Goal: Task Accomplishment & Management: Complete application form

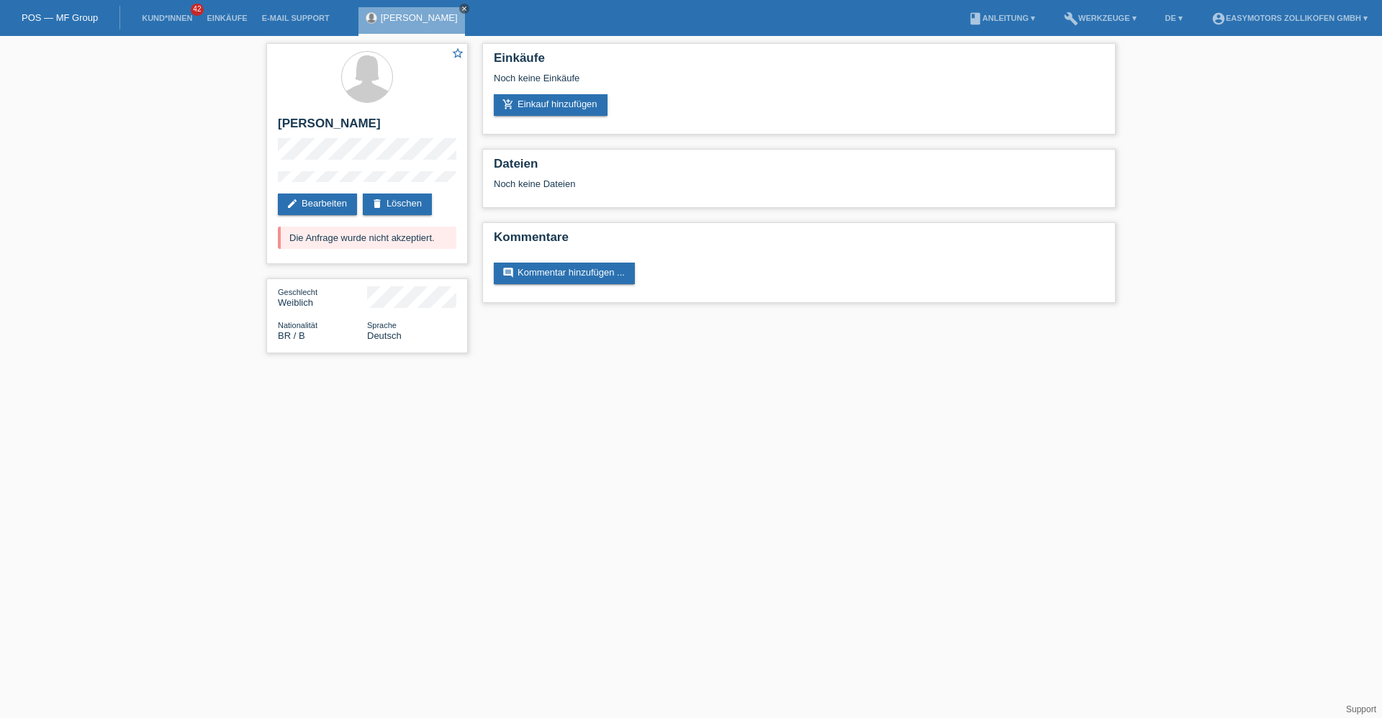
click at [468, 8] on icon "close" at bounding box center [464, 8] width 7 height 7
click at [468, 338] on div "star_border [PERSON_NAME] edit Bearbeiten delete Löschen Die Anfrage wurde nich…" at bounding box center [367, 202] width 216 height 332
click at [76, 14] on link "POS — MF Group" at bounding box center [60, 17] width 76 height 11
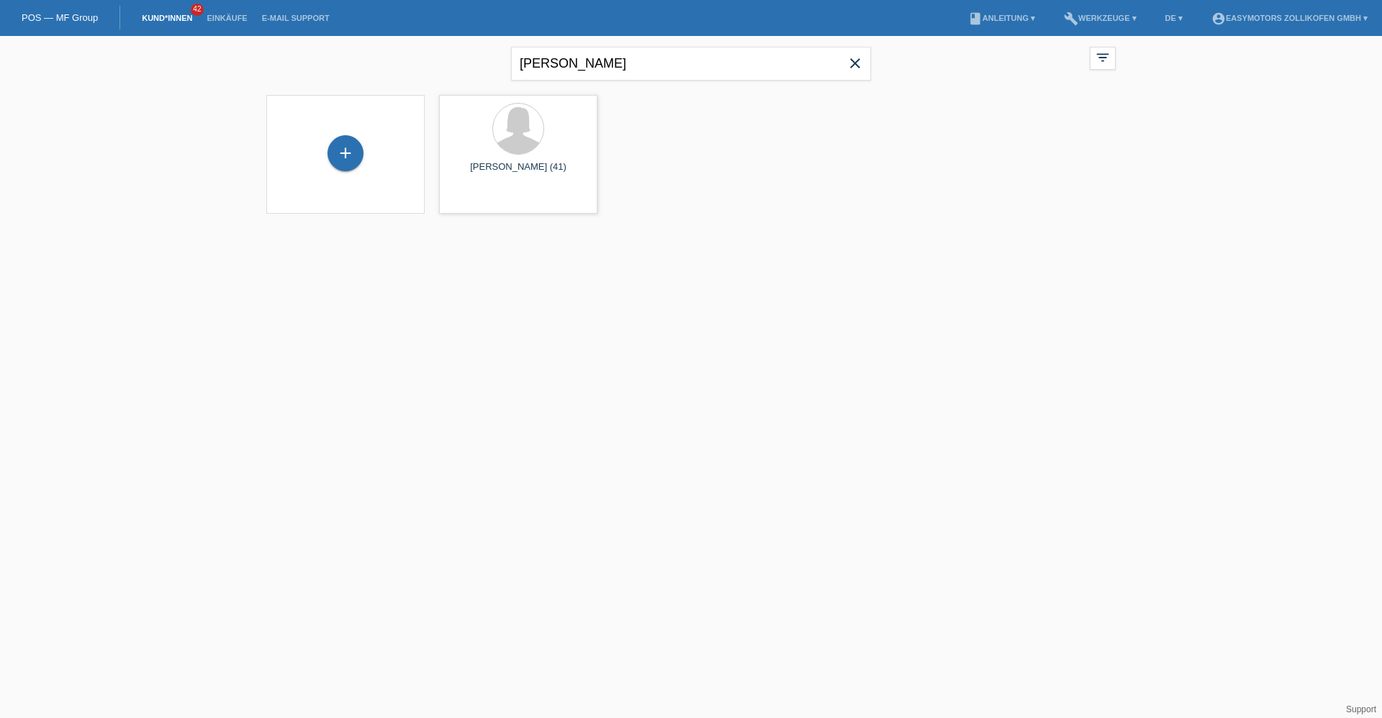
click at [857, 66] on icon "close" at bounding box center [855, 63] width 17 height 17
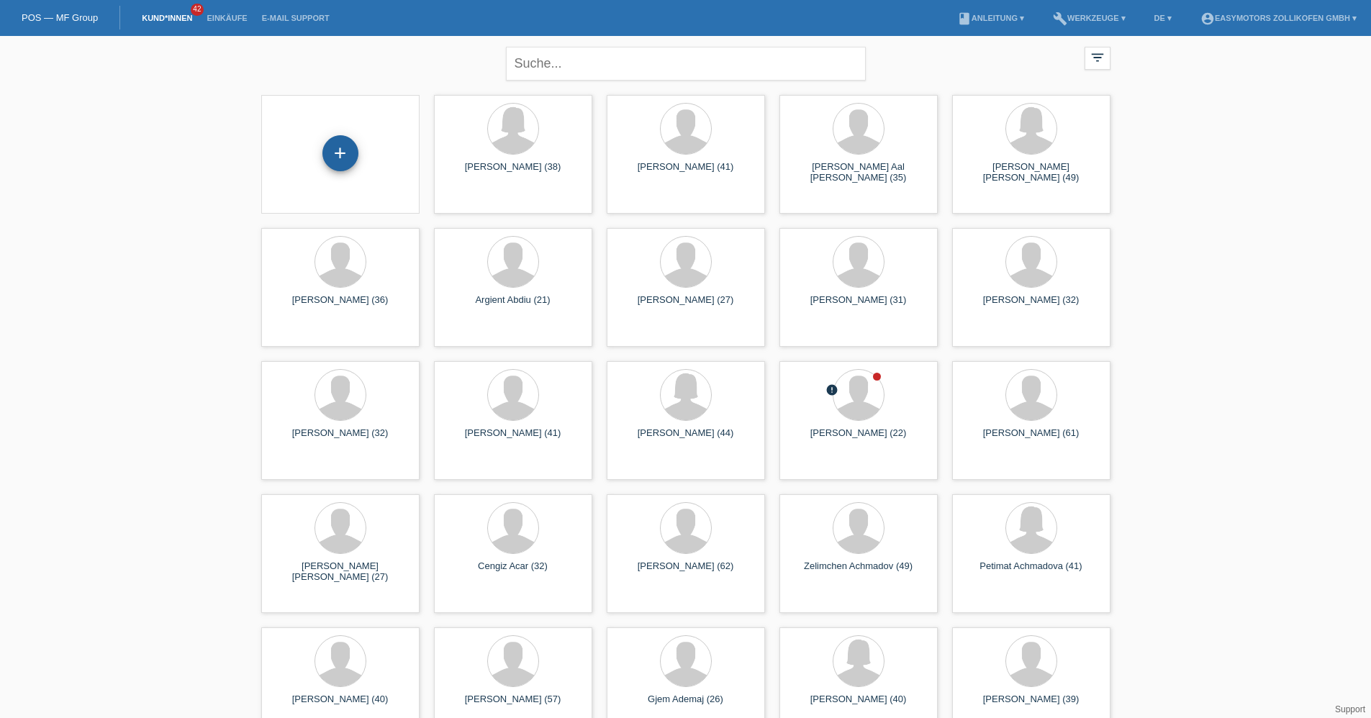
click at [342, 158] on div "+" at bounding box center [341, 153] width 36 height 36
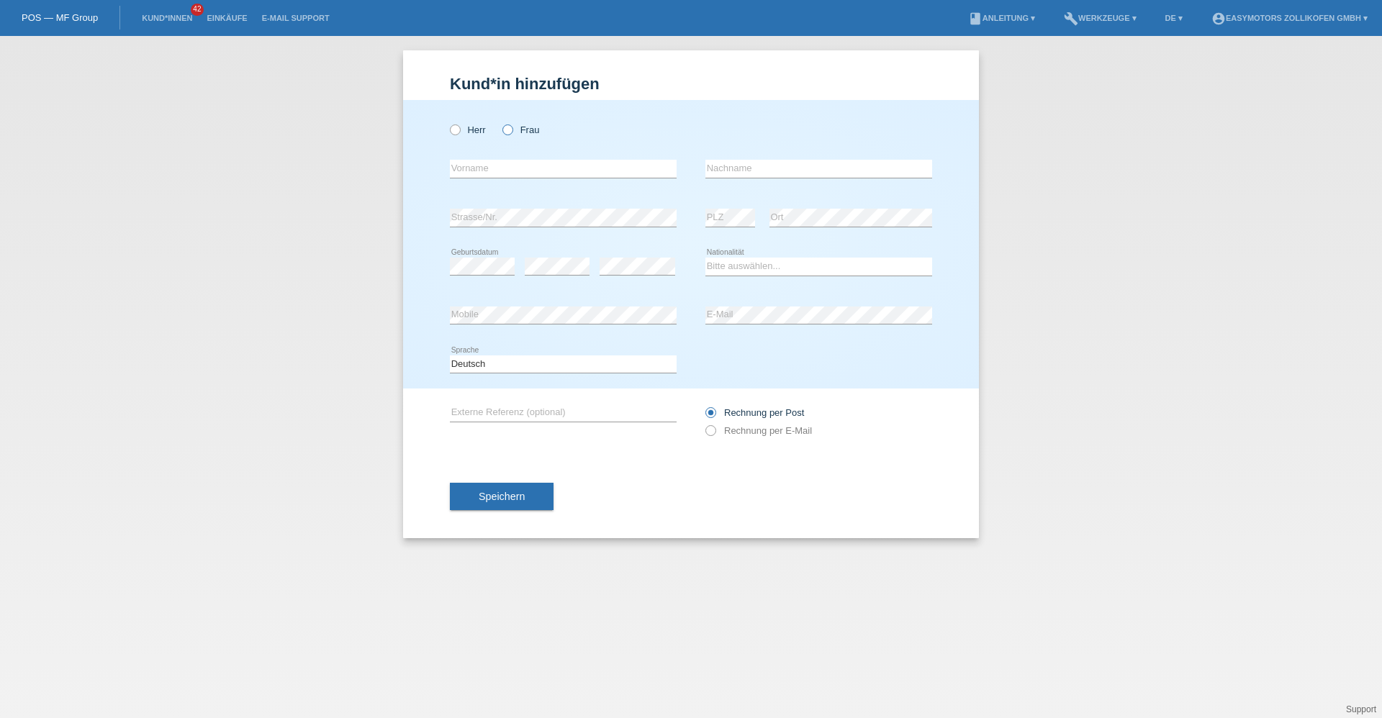
click at [536, 128] on label "Frau" at bounding box center [520, 130] width 37 height 11
click at [512, 128] on input "Frau" at bounding box center [506, 129] width 9 height 9
radio input "true"
click at [525, 160] on input "text" at bounding box center [563, 169] width 227 height 18
type input "[PERSON_NAME]"
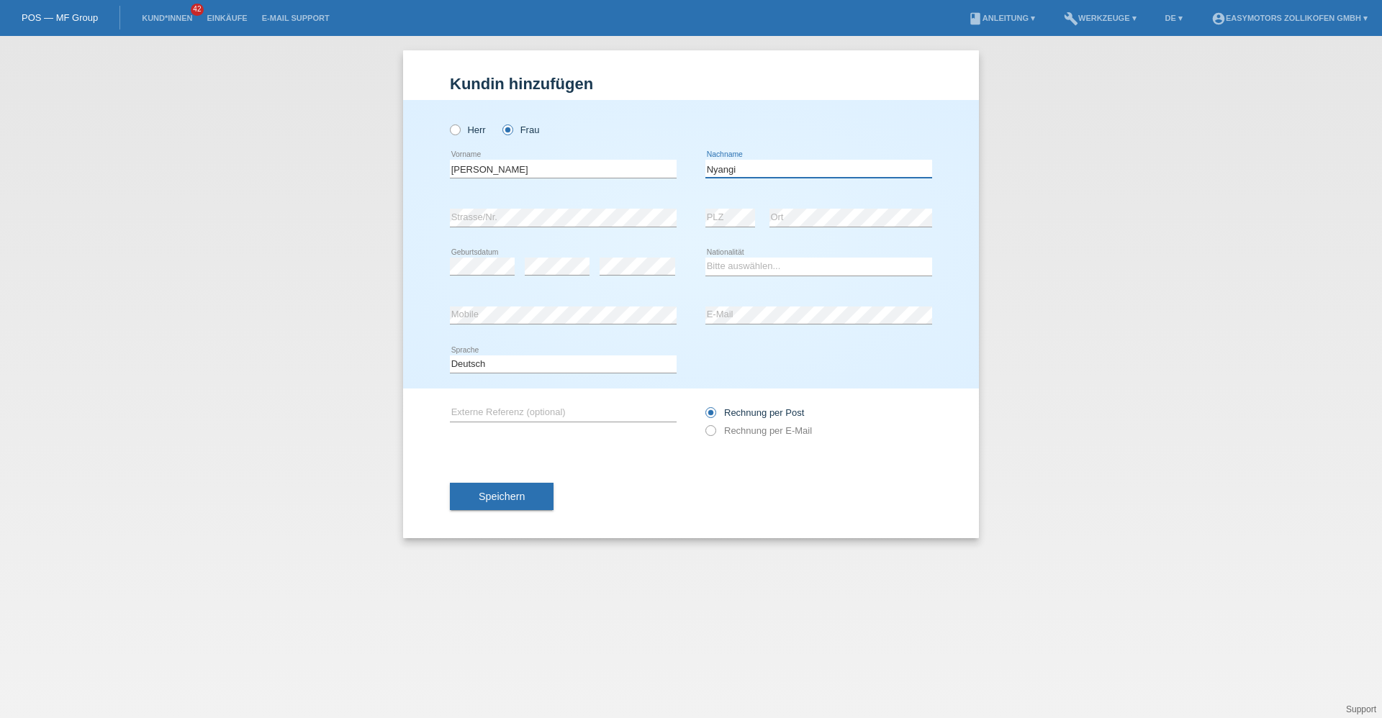
type input "Nyangi"
click at [623, 275] on icon at bounding box center [638, 275] width 76 height 1
click at [744, 270] on select "Bitte auswählen... Schweiz Deutschland Liechtenstein Österreich ------------ Af…" at bounding box center [818, 266] width 227 height 17
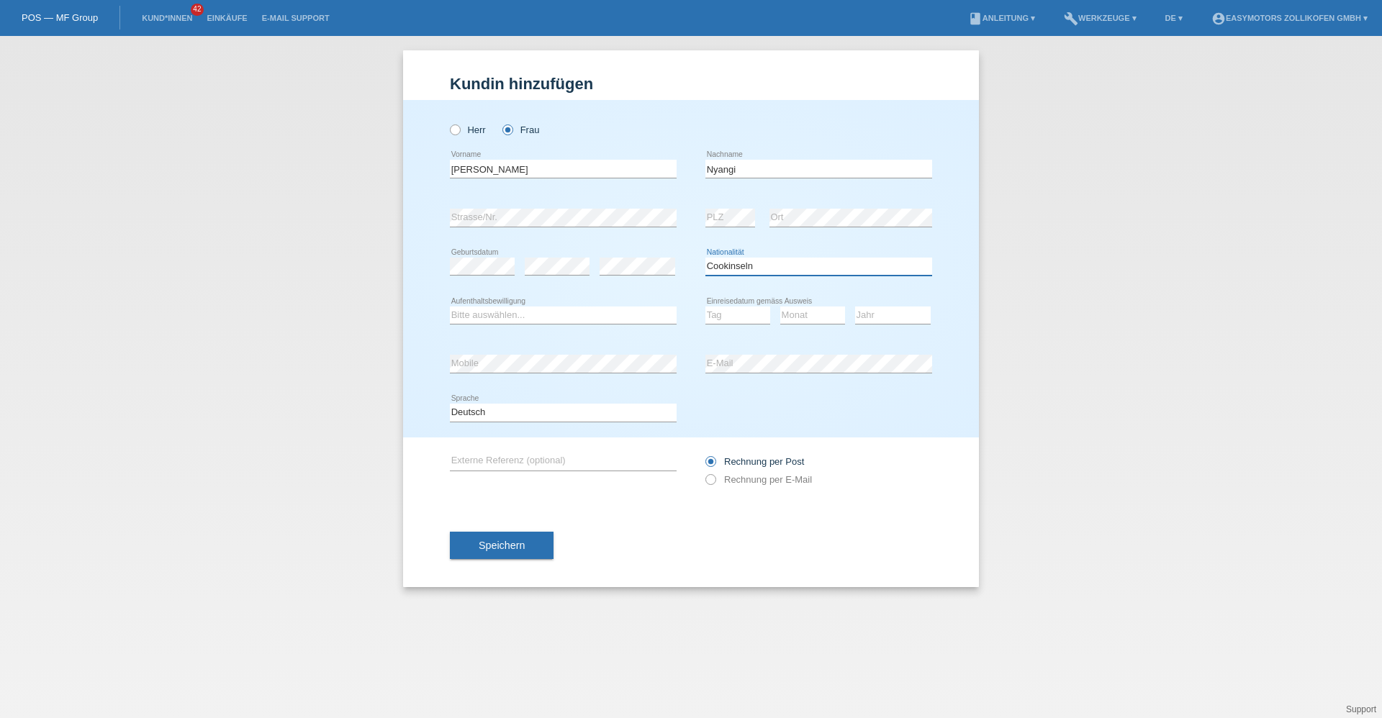
click at [744, 263] on select "Bitte auswählen... Schweiz Deutschland Liechtenstein Österreich ------------ Af…" at bounding box center [818, 266] width 227 height 17
select select "CG"
click at [705, 258] on select "Bitte auswählen... Schweiz Deutschland Liechtenstein Österreich ------------ Af…" at bounding box center [818, 266] width 227 height 17
click at [541, 323] on select "Bitte auswählen... C B B - Flüchtlingsstatus Andere" at bounding box center [563, 315] width 227 height 17
select select "C"
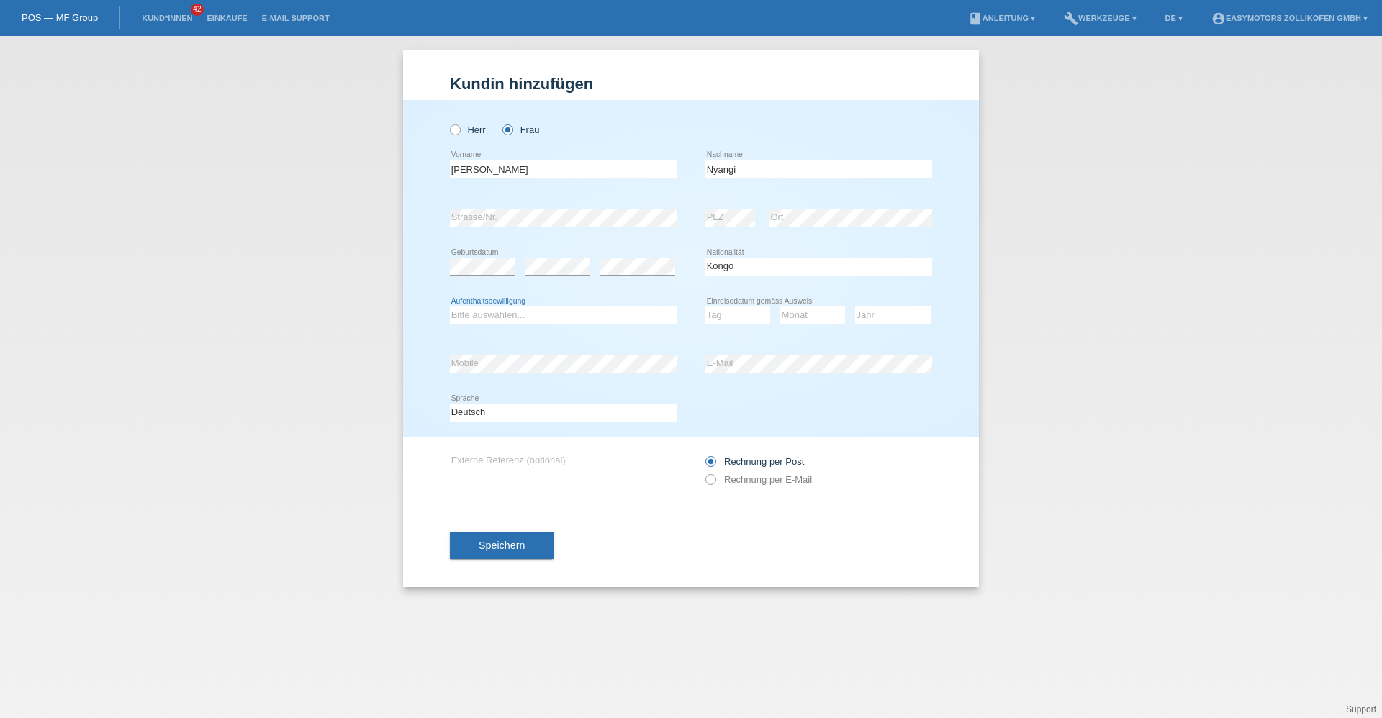
click at [450, 307] on select "Bitte auswählen... C B B - Flüchtlingsstatus Andere" at bounding box center [563, 315] width 227 height 17
click at [502, 547] on span "Speichern" at bounding box center [502, 546] width 46 height 12
click at [739, 310] on select "Tag 01 02 03 04 05 06 07 08 09 10 11" at bounding box center [737, 315] width 65 height 17
select select "08"
click at [705, 307] on select "Tag 01 02 03 04 05 06 07 08 09 10 11" at bounding box center [737, 315] width 65 height 17
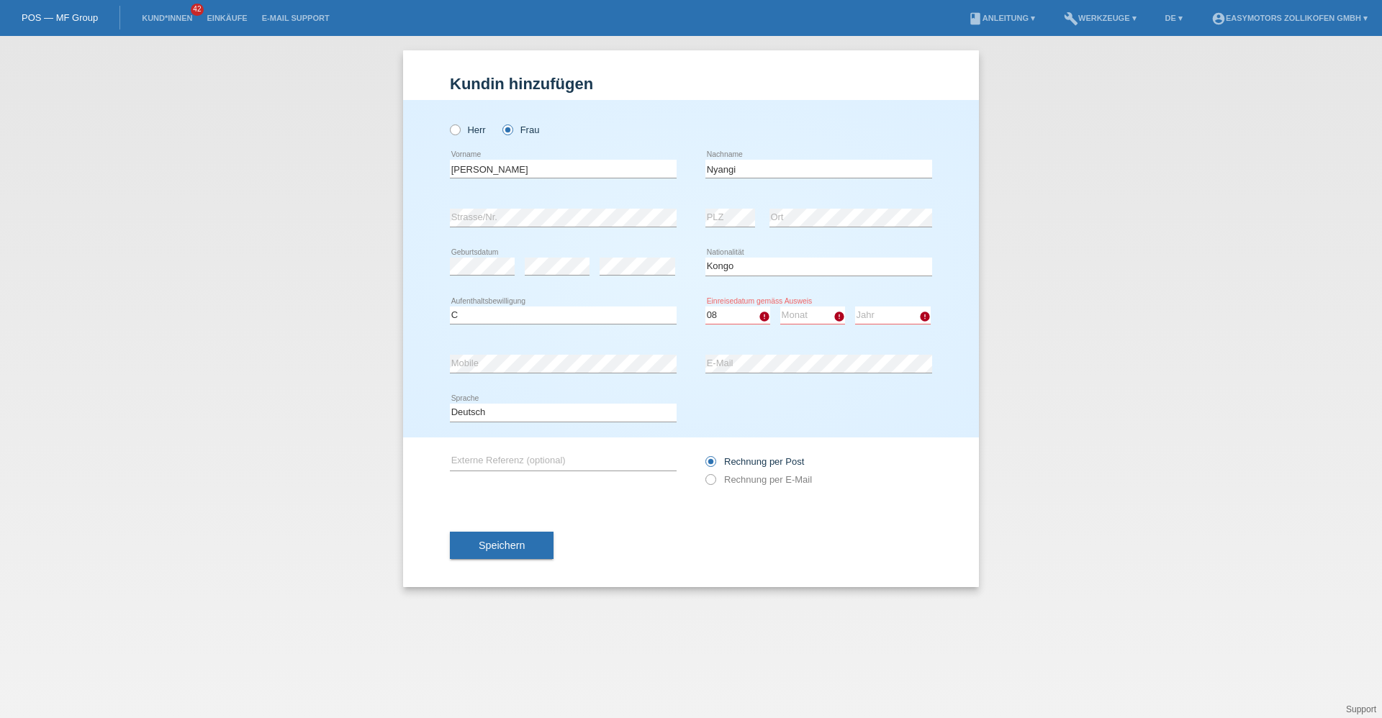
click at [821, 308] on select "Monat 01 02 03 04 05 06 07 08 09 10 11" at bounding box center [812, 315] width 65 height 17
select select "04"
click at [780, 307] on select "Monat 01 02 03 04 05 06 07 08 09 10 11" at bounding box center [812, 315] width 65 height 17
click at [916, 312] on select "Jahr 2025 2024 2023 2022 2021 2020 2019 2018 2017 2016 2015 2014 2013 2012 2011…" at bounding box center [893, 315] width 76 height 17
select select "1998"
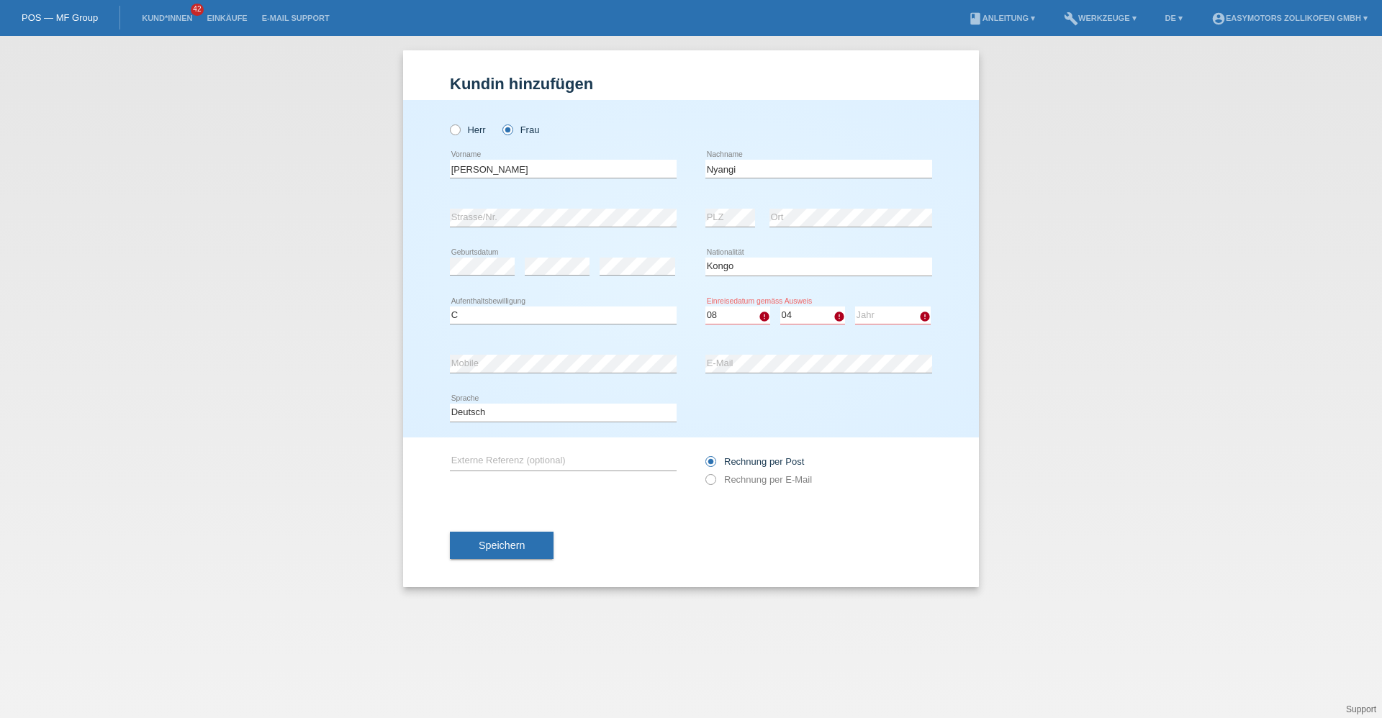
click at [855, 307] on select "Jahr 2025 2024 2023 2022 2021 2020 2019 2018 2017 2016 2015 2014 2013 2012 2011…" at bounding box center [893, 315] width 76 height 17
click at [540, 543] on button "Speichern" at bounding box center [502, 545] width 104 height 27
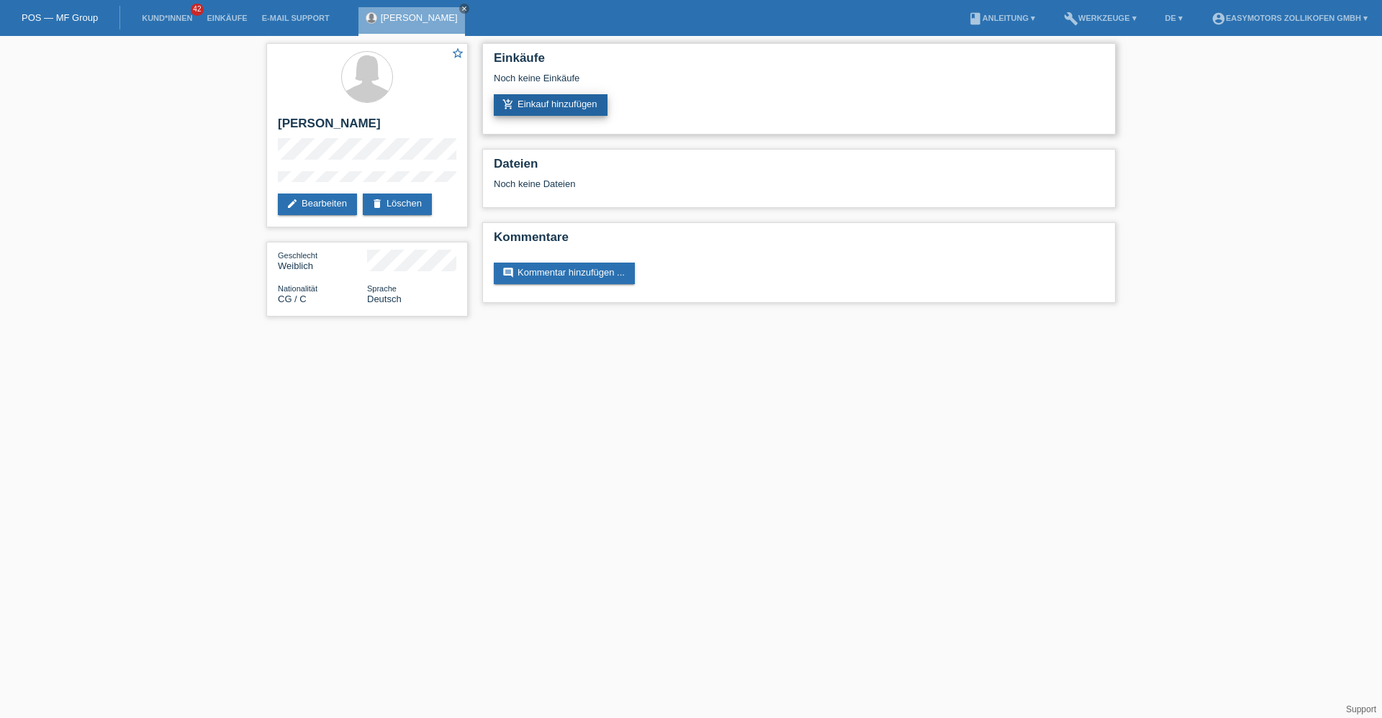
click at [571, 114] on link "add_shopping_cart Einkauf hinzufügen" at bounding box center [551, 105] width 114 height 22
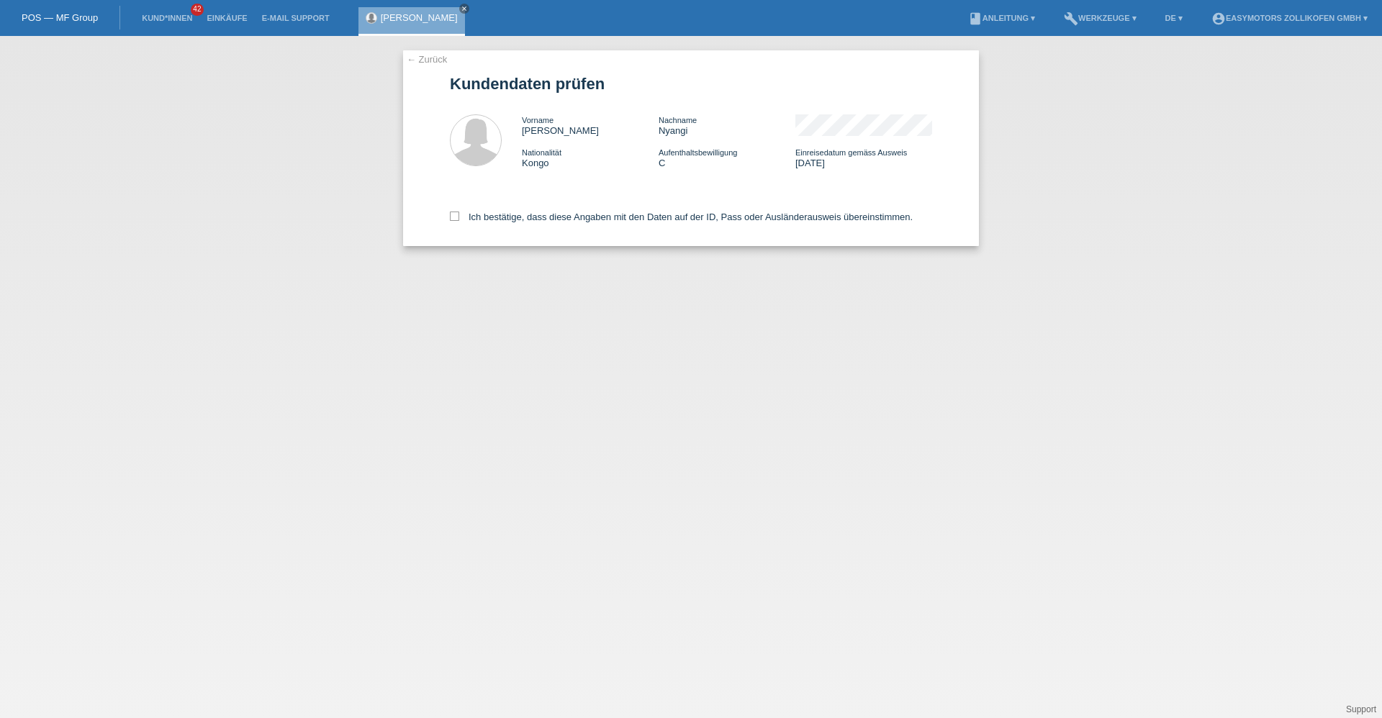
click at [512, 223] on div "Ich bestätige, dass diese Angaben mit den Daten auf der ID, Pass oder Ausländer…" at bounding box center [691, 214] width 482 height 63
click at [513, 220] on label "Ich bestätige, dass diese Angaben mit den Daten auf der ID, Pass oder Ausländer…" at bounding box center [681, 217] width 463 height 11
click at [459, 220] on input "Ich bestätige, dass diese Angaben mit den Daten auf der ID, Pass oder Ausländer…" at bounding box center [454, 216] width 9 height 9
checkbox input "true"
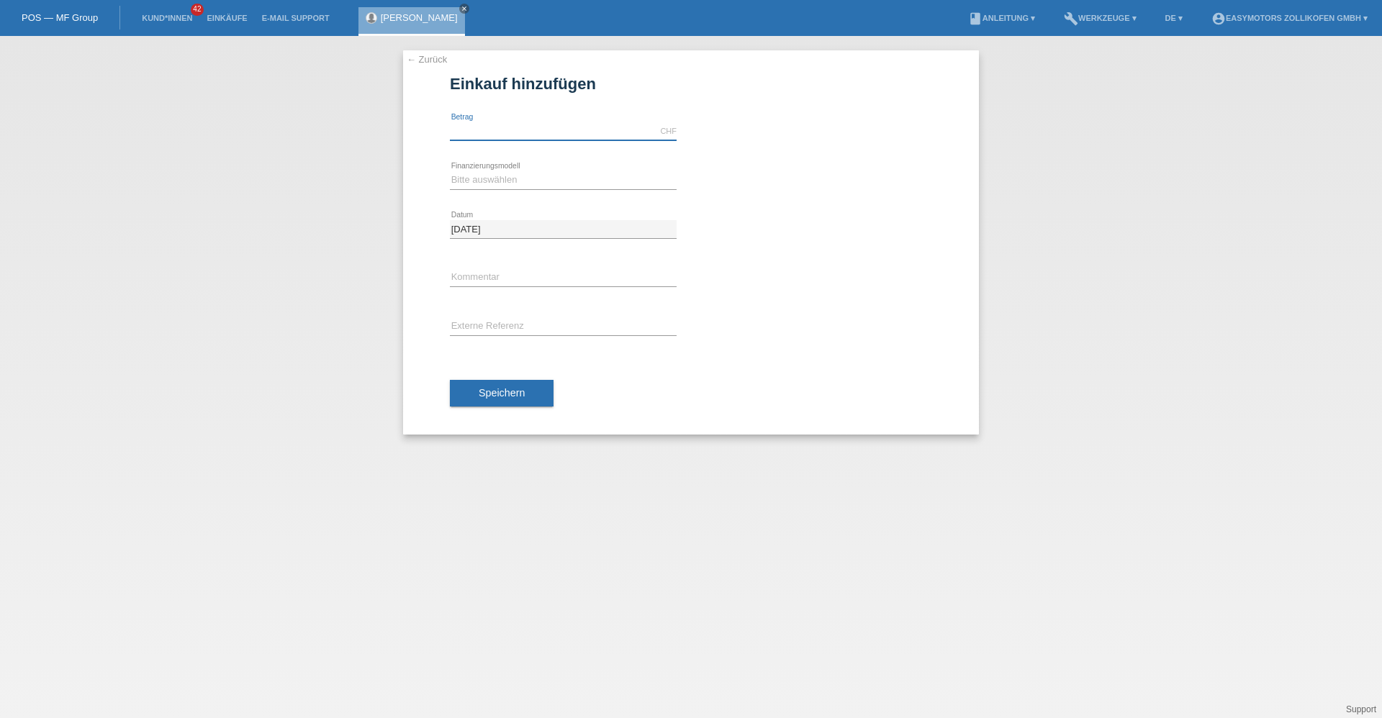
click at [506, 138] on input "text" at bounding box center [563, 131] width 227 height 18
type input "2"
type input "3190.00"
click at [472, 171] on div "Bitte auswählen Fixe Raten Kauf auf Rechnung mit Teilzahlungsoption error Finan…" at bounding box center [563, 180] width 227 height 49
click at [467, 184] on select "Bitte auswählen Fixe Raten Kauf auf Rechnung mit Teilzahlungsoption" at bounding box center [563, 179] width 227 height 17
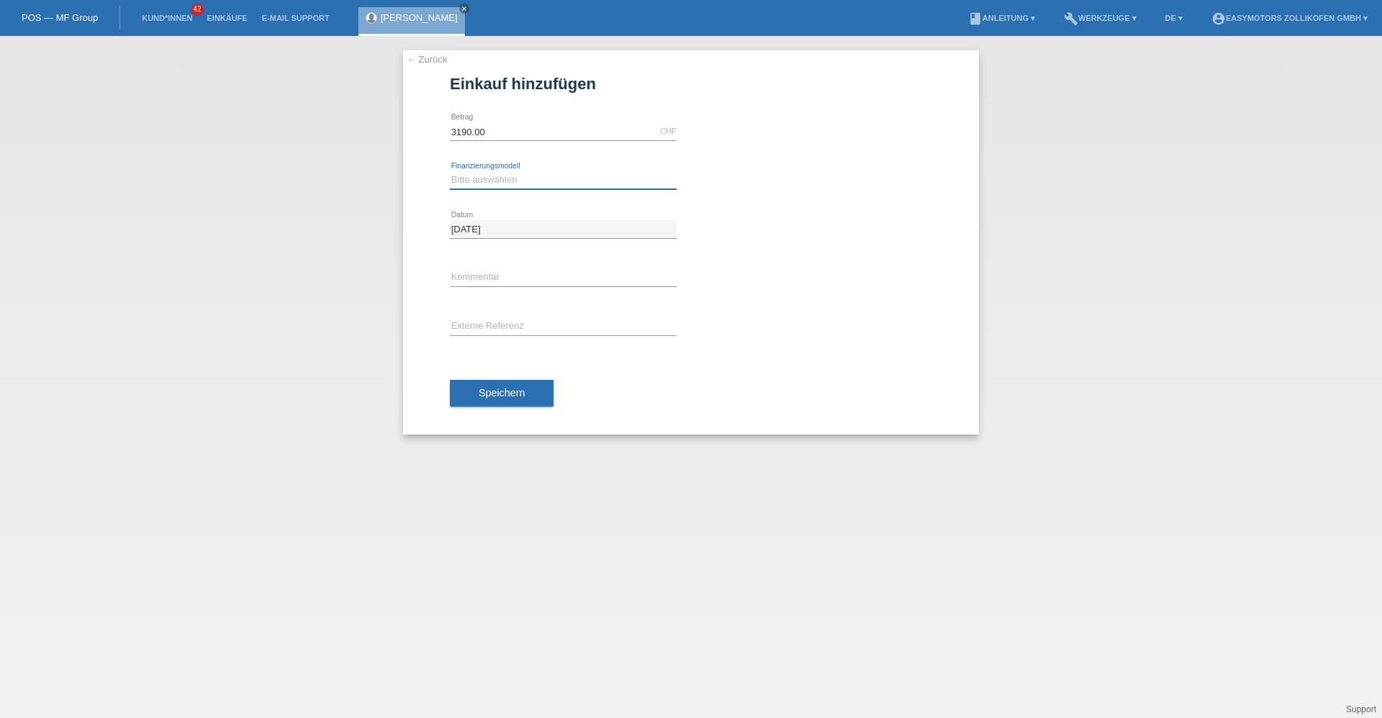
select select "67"
click at [450, 171] on select "Bitte auswählen Fixe Raten Kauf auf Rechnung mit Teilzahlungsoption" at bounding box center [563, 179] width 227 height 17
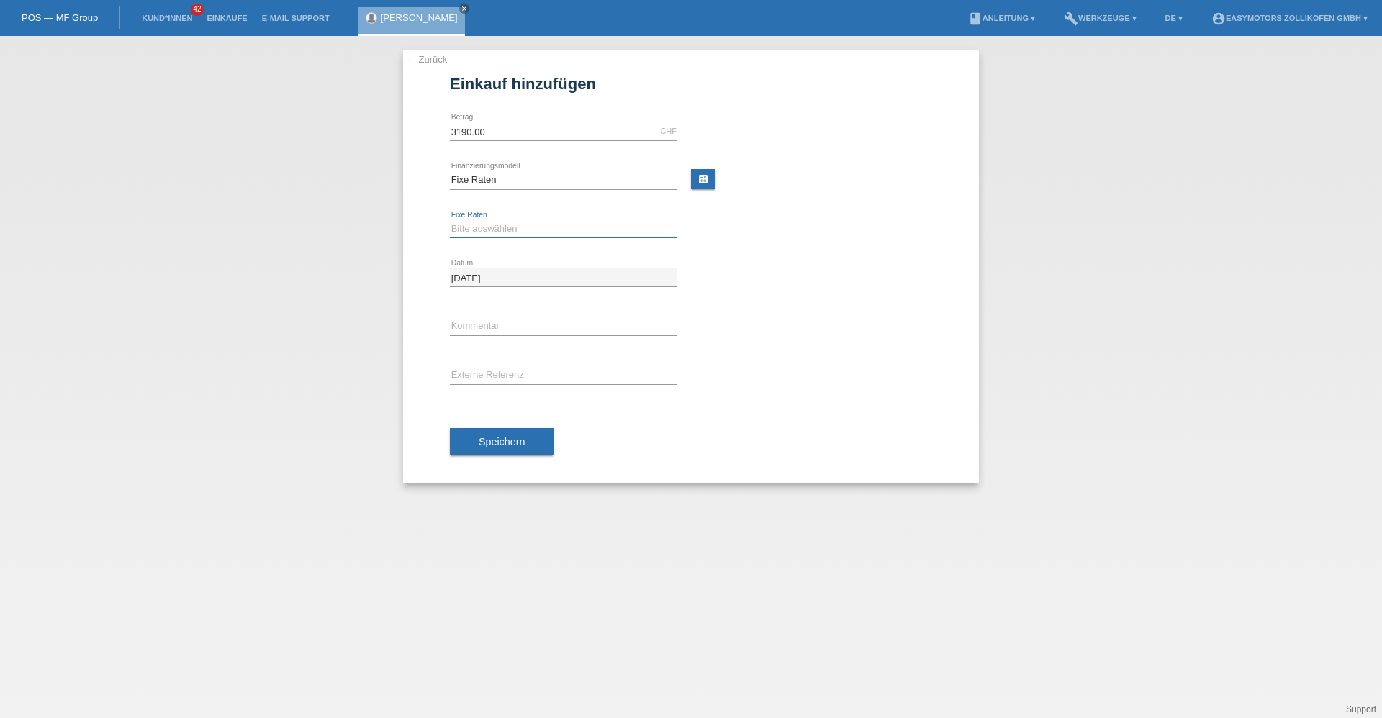
drag, startPoint x: 472, startPoint y: 221, endPoint x: 477, endPoint y: 240, distance: 19.2
click at [472, 222] on select "Bitte auswählen 12 Raten 24 Raten 36 Raten 48 Raten" at bounding box center [563, 228] width 227 height 17
select select "136"
click at [450, 220] on select "Bitte auswählen 12 Raten 24 Raten 36 Raten 48 Raten" at bounding box center [563, 228] width 227 height 17
drag, startPoint x: 479, startPoint y: 430, endPoint x: 768, endPoint y: 434, distance: 288.7
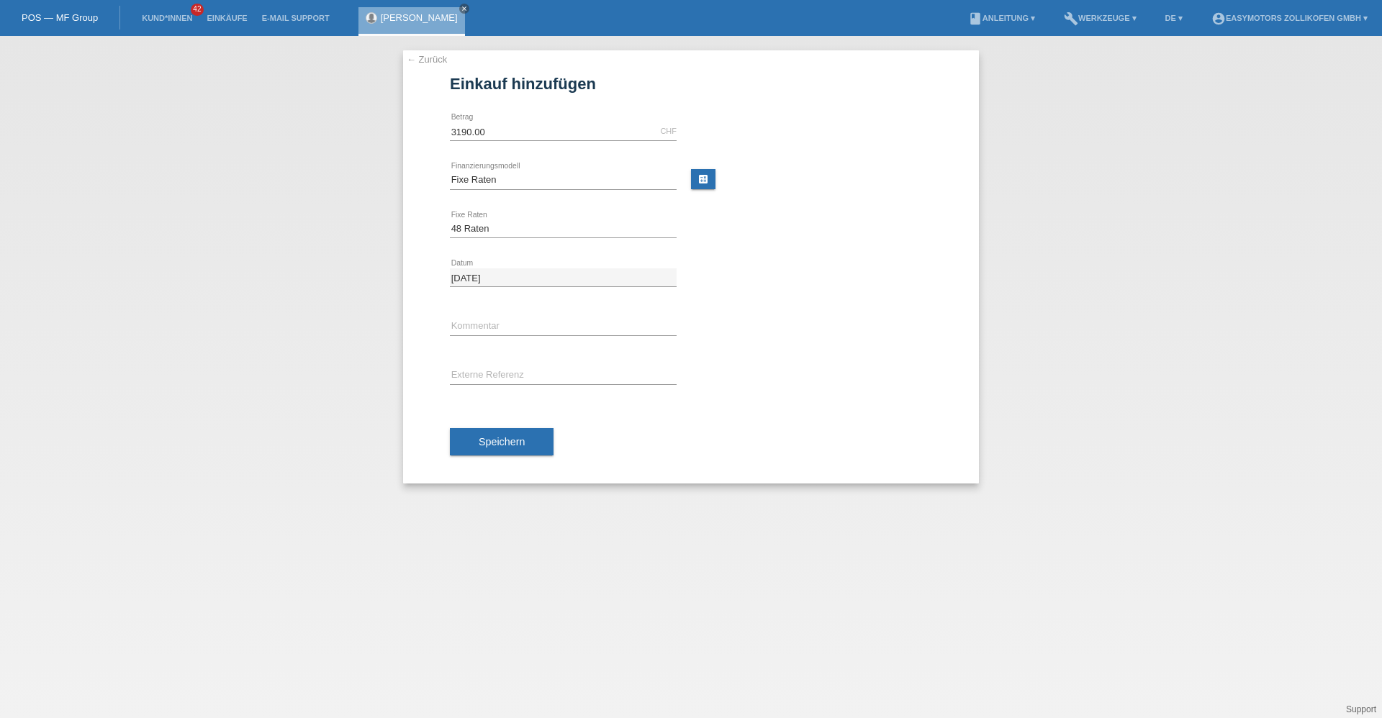
click at [482, 430] on button "Speichern" at bounding box center [502, 441] width 104 height 27
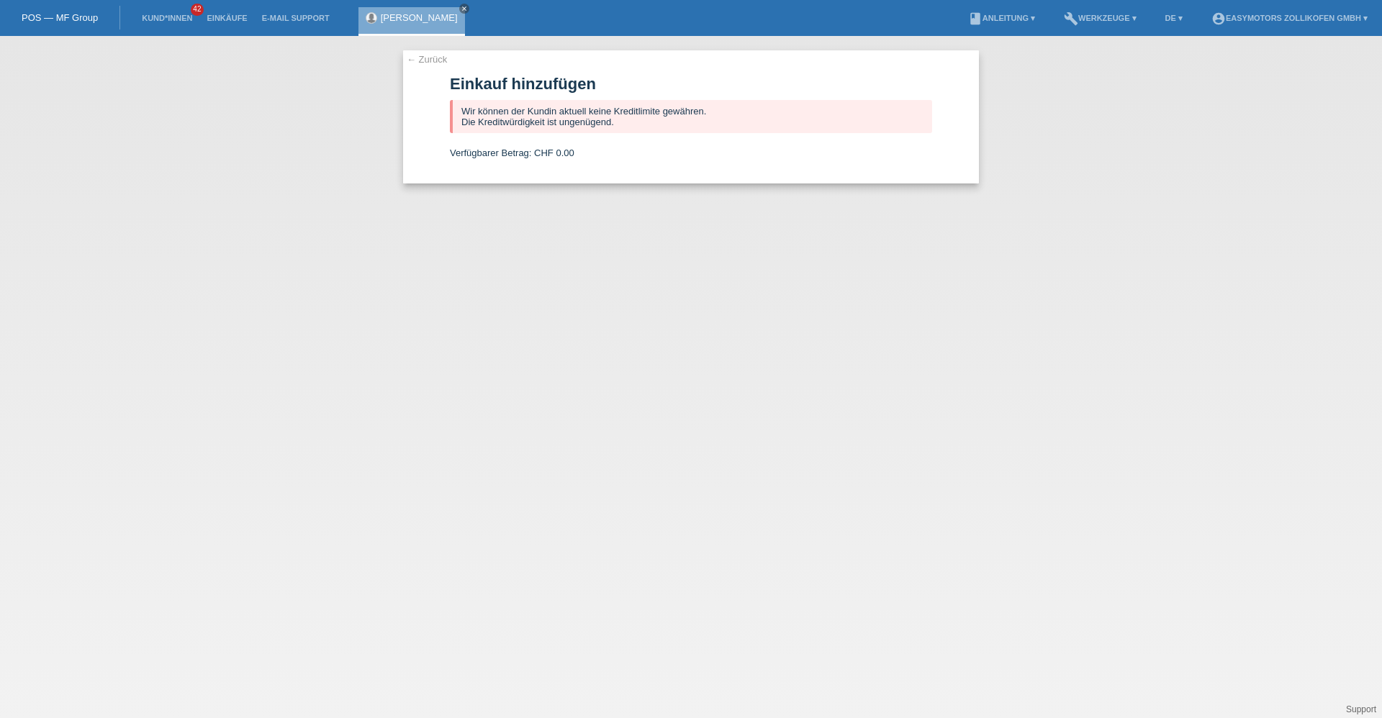
click at [422, 60] on link "← Zurück" at bounding box center [427, 59] width 40 height 11
